Goal: Task Accomplishment & Management: Complete application form

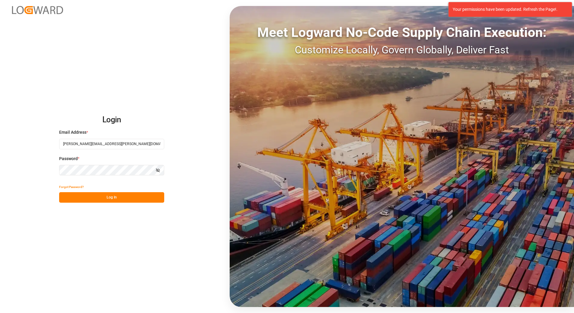
click at [113, 197] on button "Log In" at bounding box center [111, 197] width 105 height 11
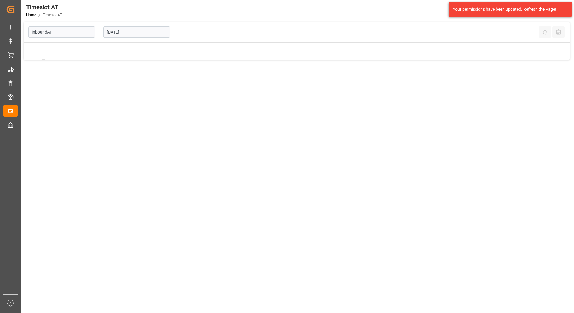
type input "Inbound AT"
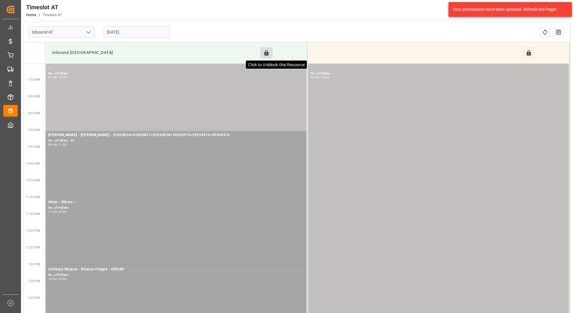
click at [265, 52] on icon at bounding box center [267, 52] width 4 height 5
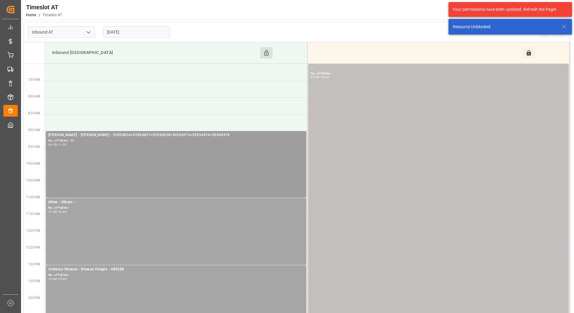
click at [127, 149] on div "[PERSON_NAME] - [PERSON_NAME] - 92554836+92554837+92554838+92554913+92554914+92…" at bounding box center [176, 164] width 256 height 64
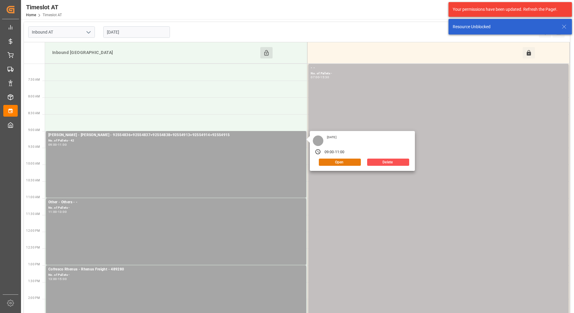
click at [346, 161] on button "Open" at bounding box center [340, 162] width 42 height 7
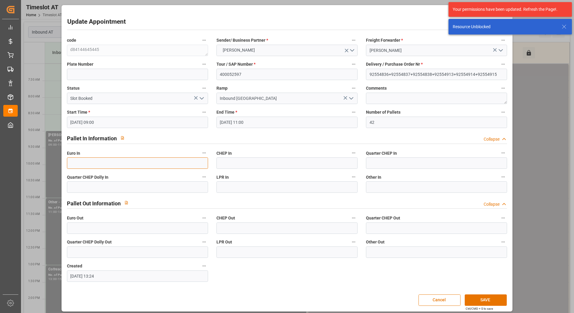
click at [120, 164] on input "text" at bounding box center [137, 163] width 141 height 11
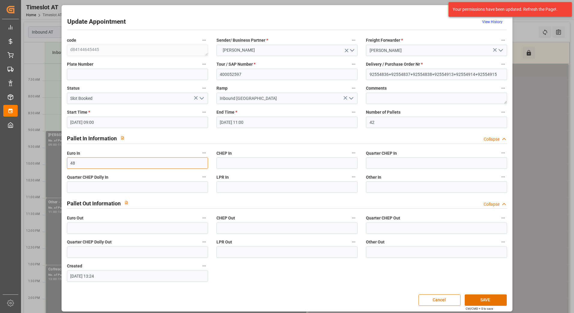
type input "48"
click at [202, 97] on icon "open menu" at bounding box center [201, 98] width 7 height 7
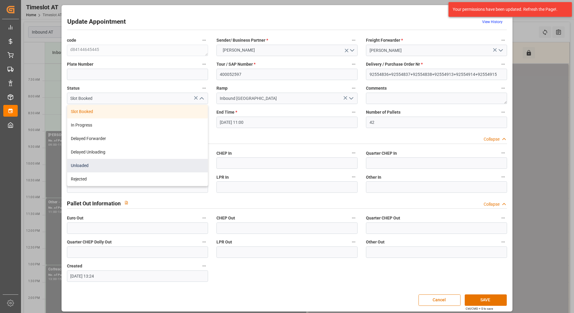
click at [139, 160] on div "Unloaded" at bounding box center [137, 166] width 141 height 14
type input "Unloaded"
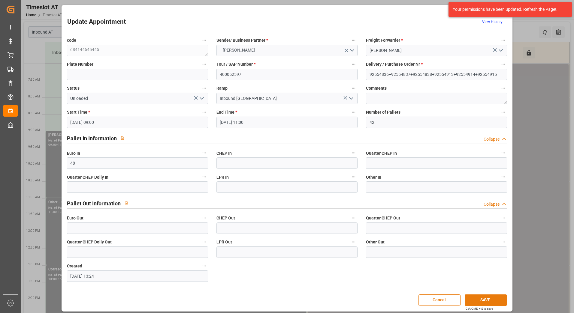
click at [484, 302] on button "SAVE" at bounding box center [486, 300] width 42 height 11
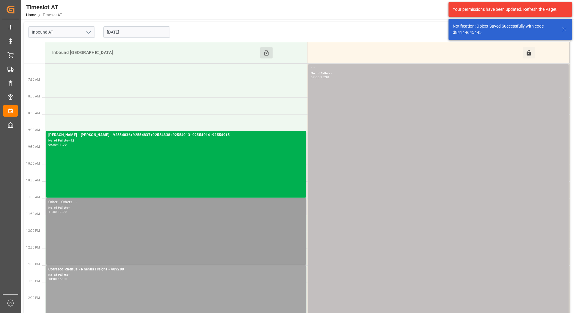
click at [204, 206] on div "No. of Pallets -" at bounding box center [176, 208] width 256 height 5
click at [211, 280] on div "13:00 - 15:00" at bounding box center [176, 279] width 256 height 3
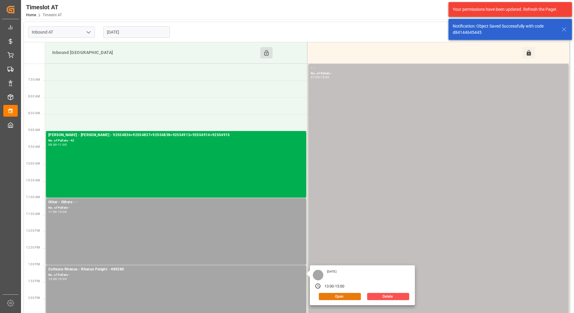
click at [344, 299] on button "Open" at bounding box center [340, 296] width 42 height 7
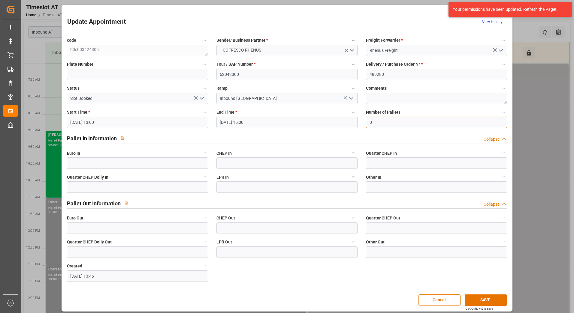
click at [373, 126] on input "0" at bounding box center [436, 122] width 141 height 11
type input "45"
click at [165, 160] on input "text" at bounding box center [137, 163] width 141 height 11
click at [111, 165] on input "45" at bounding box center [137, 163] width 141 height 11
type input "45"
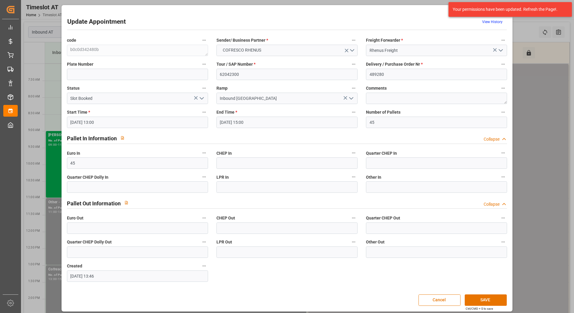
click at [202, 99] on icon "open menu" at bounding box center [201, 98] width 7 height 7
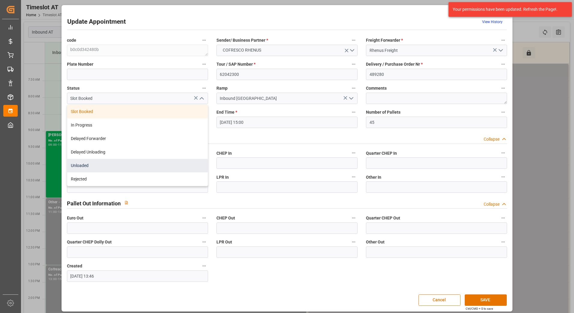
click at [133, 162] on div "Unloaded" at bounding box center [137, 166] width 141 height 14
type input "Unloaded"
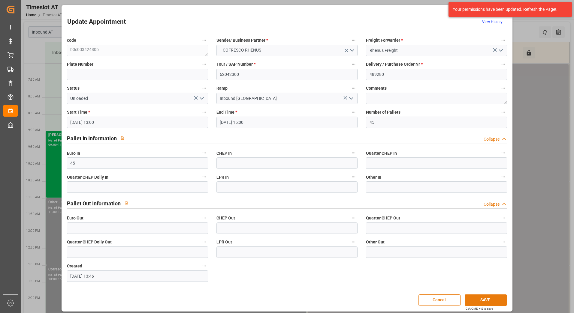
click at [491, 299] on button "SAVE" at bounding box center [486, 300] width 42 height 11
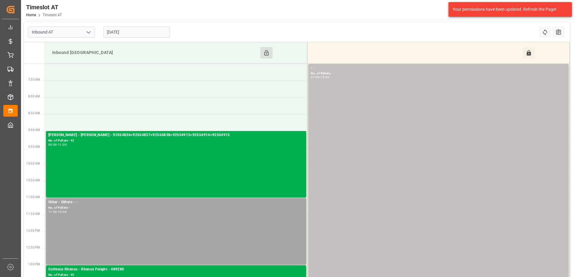
click at [127, 31] on input "[DATE]" at bounding box center [136, 31] width 67 height 11
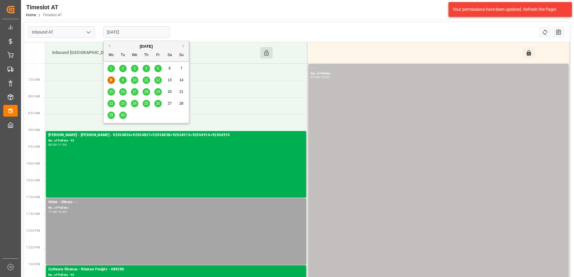
click at [111, 70] on span "1" at bounding box center [111, 68] width 2 height 4
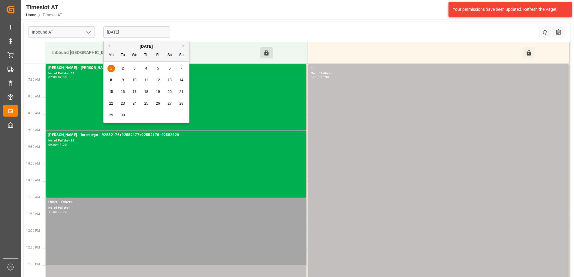
click at [133, 29] on input "[DATE]" at bounding box center [136, 31] width 67 height 11
click at [123, 68] on span "2" at bounding box center [123, 68] width 2 height 4
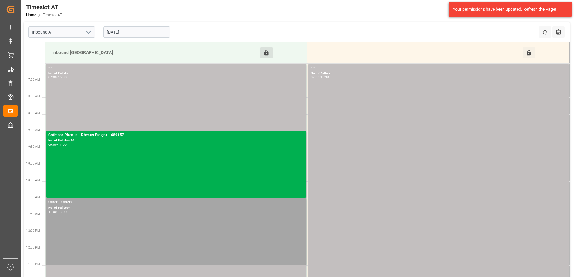
click at [125, 35] on input "[DATE]" at bounding box center [136, 31] width 67 height 11
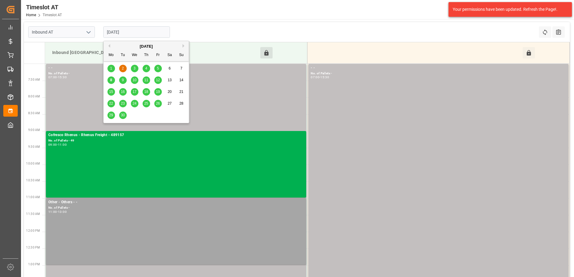
click at [136, 69] on div "3" at bounding box center [135, 68] width 8 height 7
type input "[DATE]"
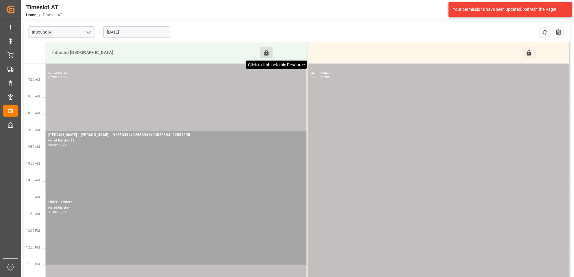
click at [264, 50] on icon at bounding box center [266, 53] width 6 height 6
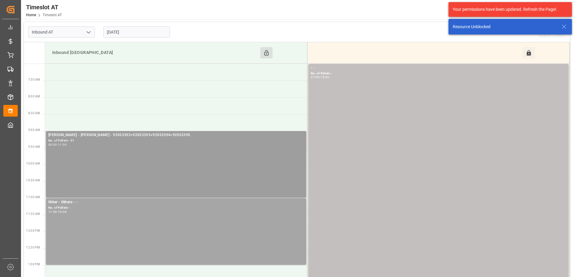
click at [151, 145] on div "09:00 - 11:00" at bounding box center [176, 145] width 256 height 3
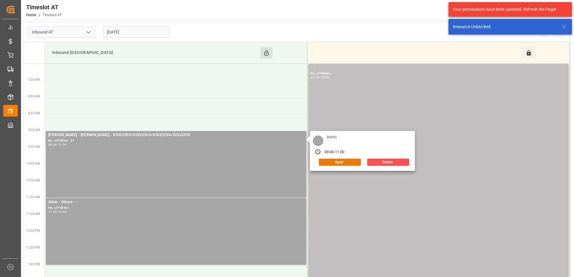
click at [332, 162] on button "Open" at bounding box center [340, 162] width 42 height 7
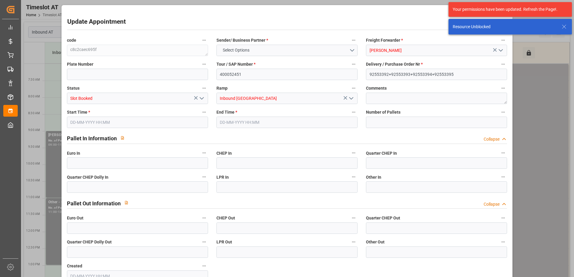
type input "51"
type input "[DATE] 09:00"
type input "[DATE] 11:00"
type input "[DATE] 08:18"
click at [122, 165] on input "text" at bounding box center [137, 163] width 141 height 11
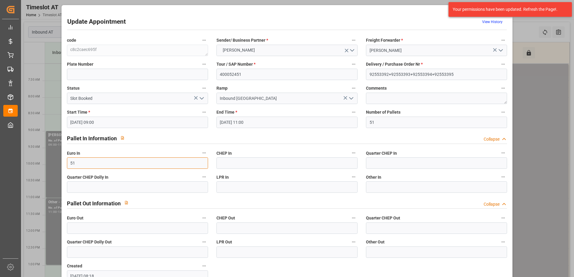
type input "51"
click at [202, 98] on icon "open menu" at bounding box center [201, 98] width 7 height 7
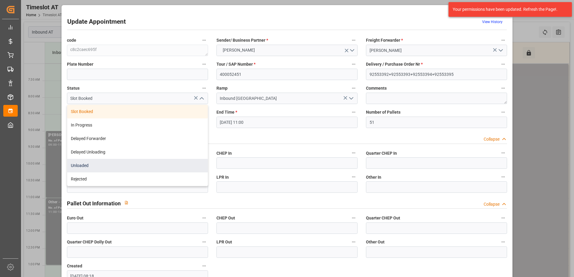
click at [119, 166] on div "Unloaded" at bounding box center [137, 166] width 141 height 14
type input "Unloaded"
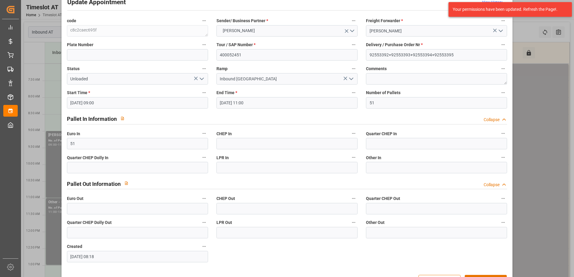
scroll to position [40, 0]
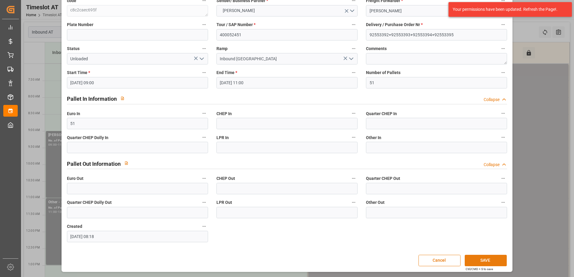
click at [471, 258] on button "SAVE" at bounding box center [486, 260] width 42 height 11
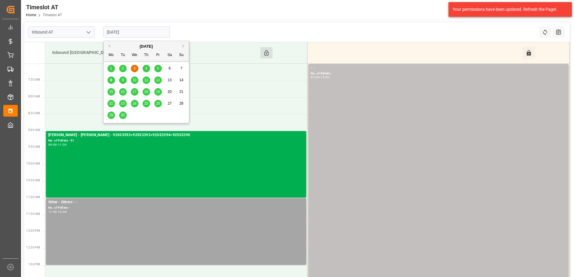
click at [152, 31] on input "[DATE]" at bounding box center [136, 31] width 67 height 11
click at [146, 67] on span "4" at bounding box center [146, 68] width 2 height 4
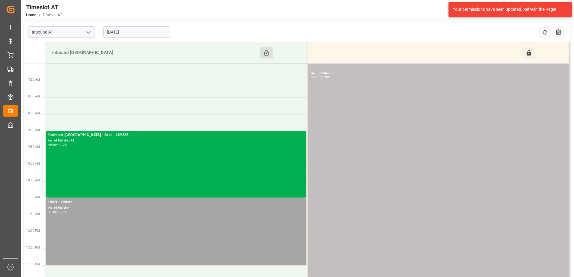
click at [133, 32] on input "[DATE]" at bounding box center [136, 31] width 67 height 11
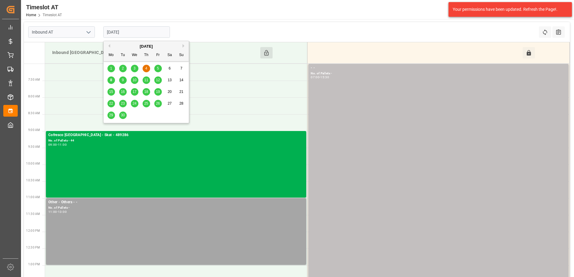
click at [155, 69] on div "5" at bounding box center [158, 68] width 8 height 7
type input "[DATE]"
